Goal: Find specific page/section: Find specific page/section

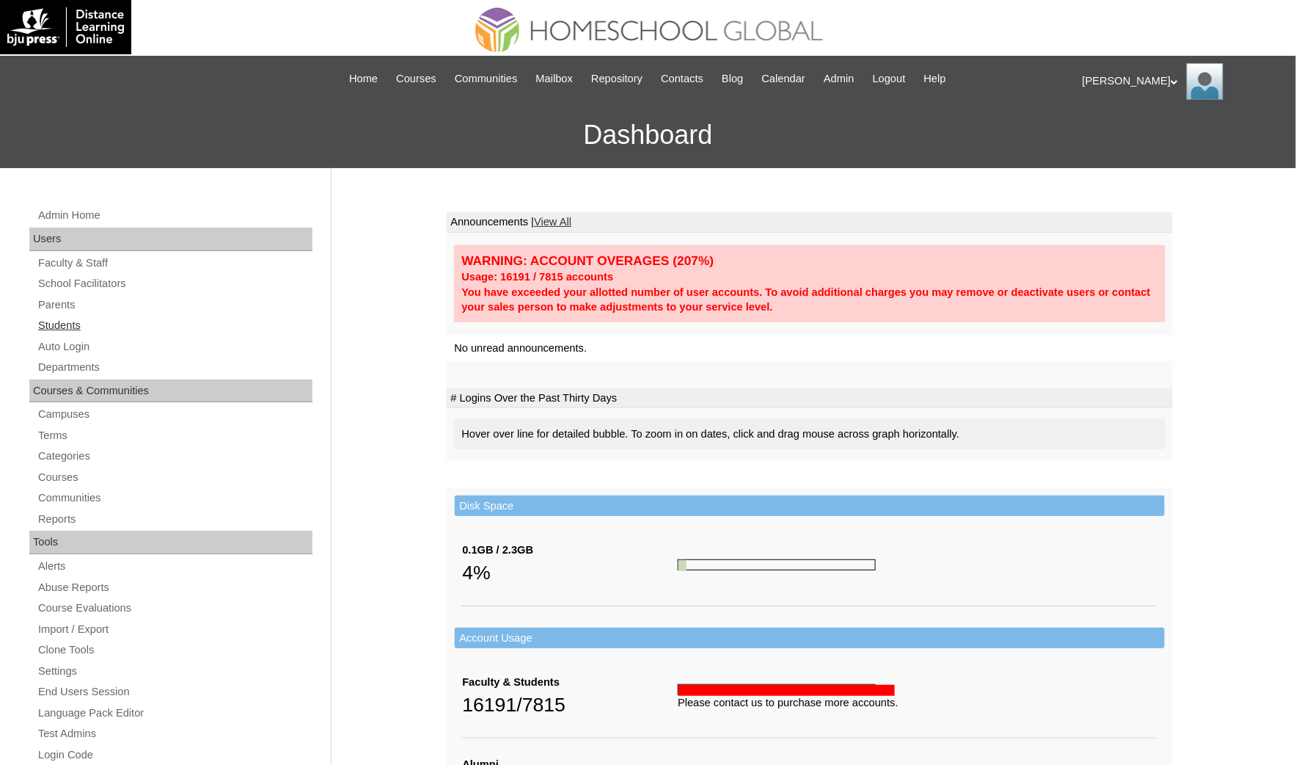
click at [113, 328] on link "Students" at bounding box center [175, 325] width 276 height 18
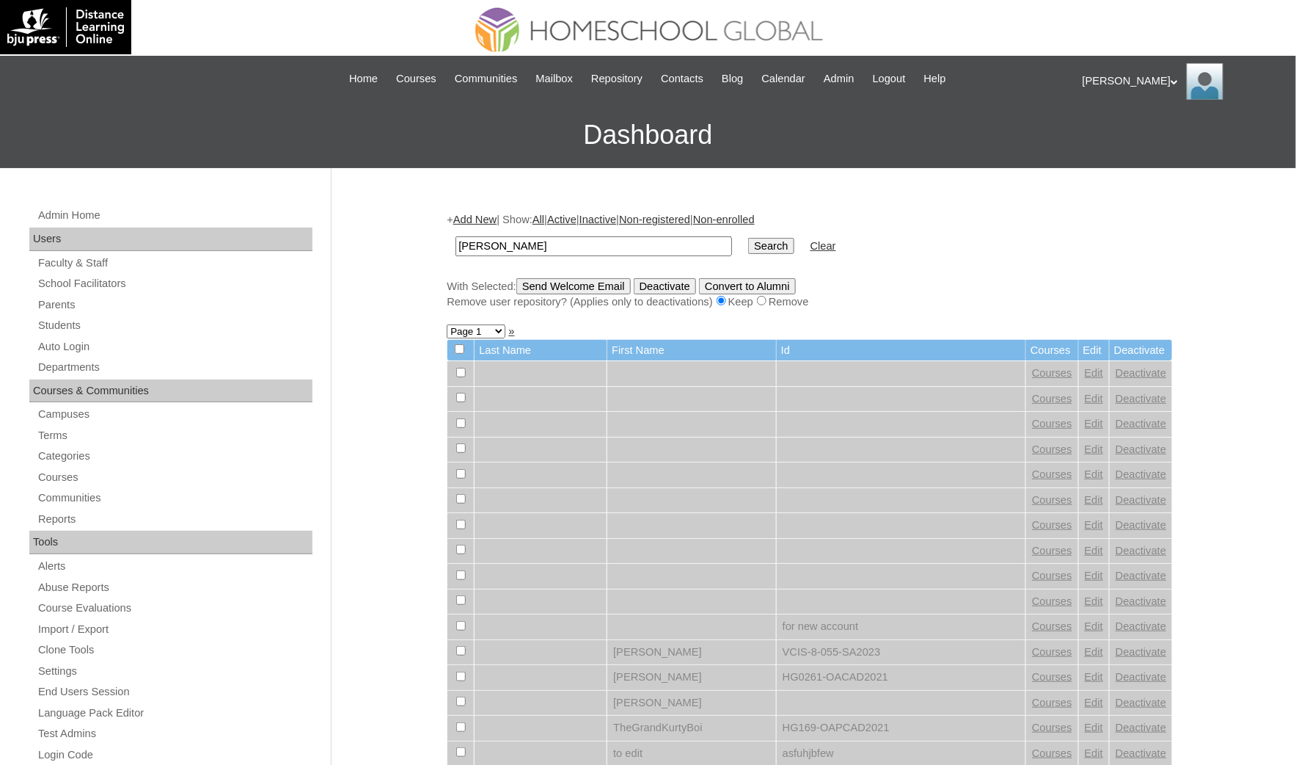
type input "Robert Tristan"
click at [748, 238] on input "Search" at bounding box center [770, 246] width 45 height 16
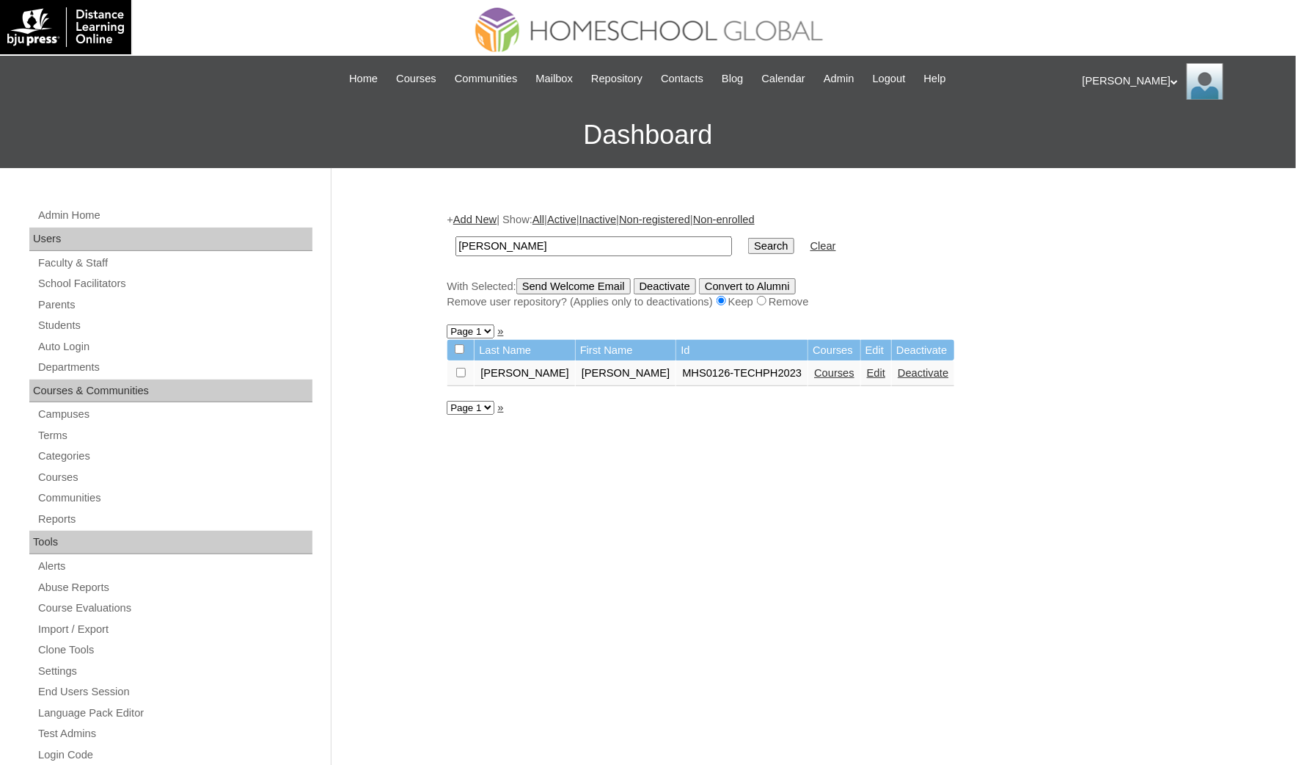
click at [814, 371] on link "Courses" at bounding box center [834, 373] width 40 height 12
